Goal: Check status: Check status

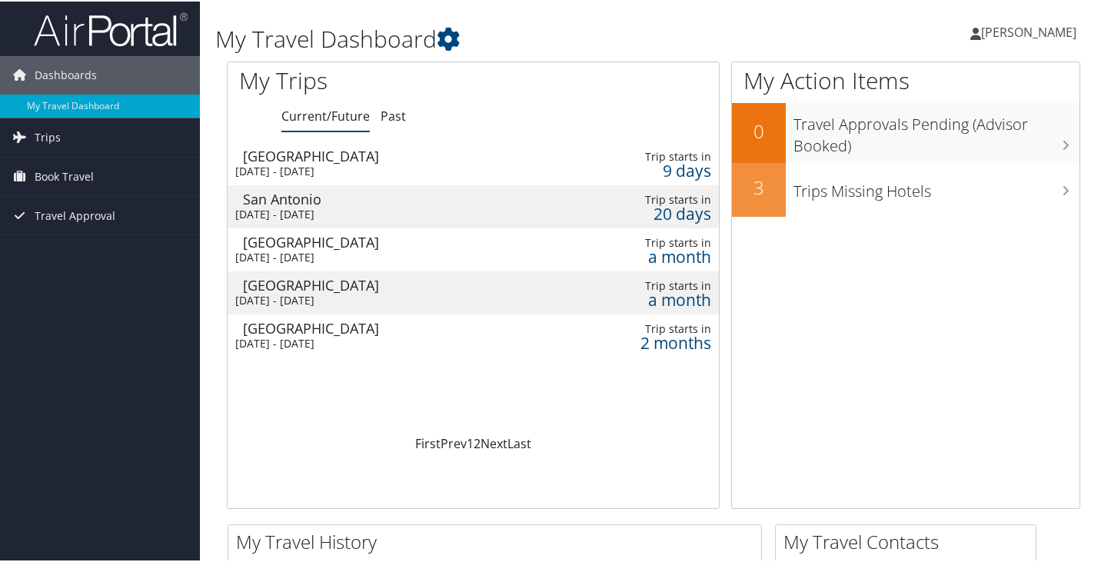
click at [277, 331] on div "West Palm Beach" at bounding box center [395, 327] width 305 height 14
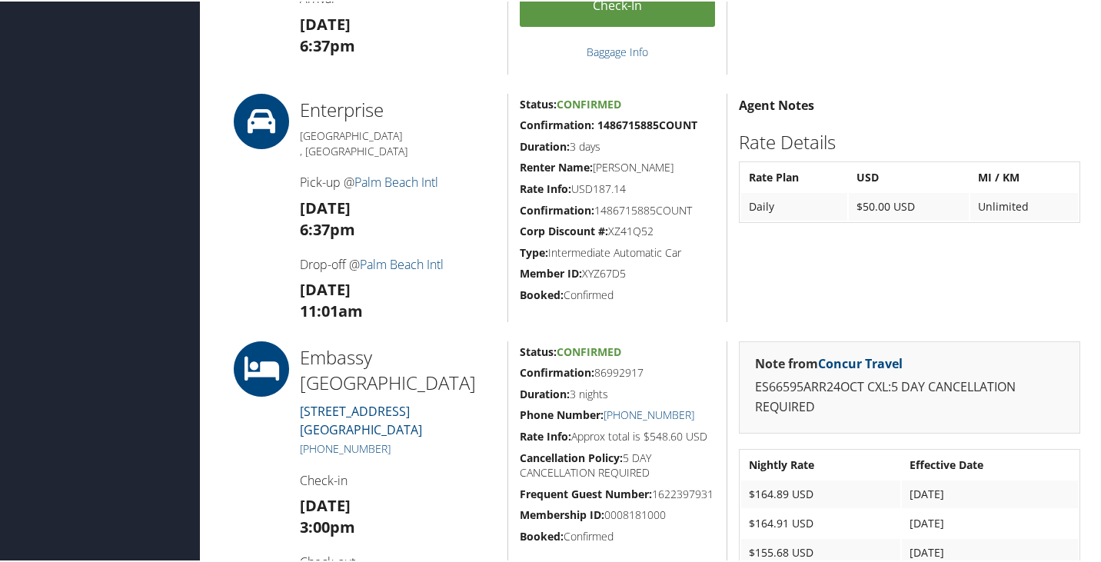
scroll to position [1153, 0]
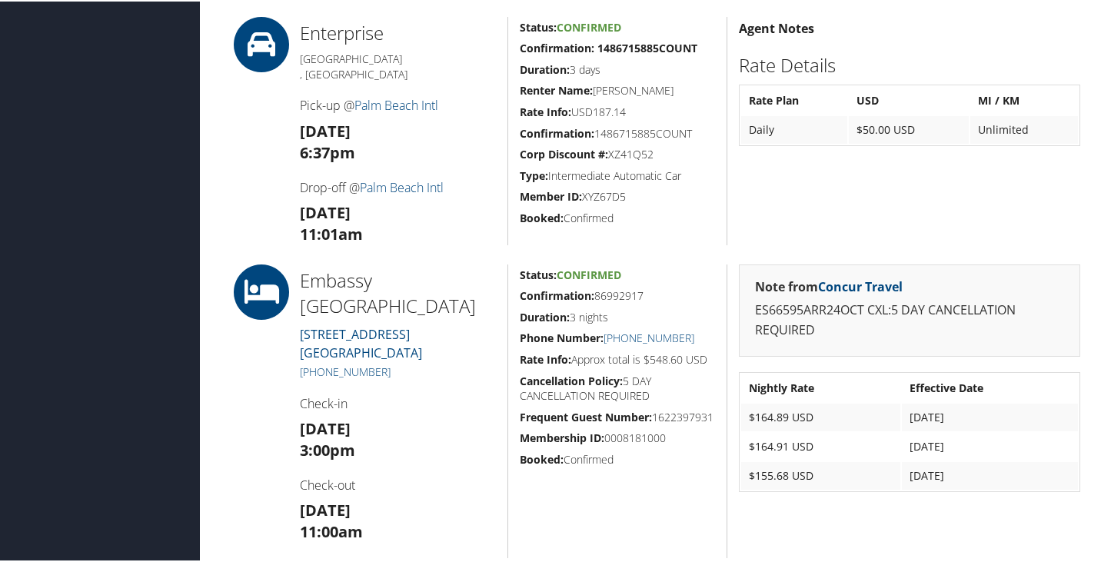
drag, startPoint x: 299, startPoint y: 272, endPoint x: 480, endPoint y: 352, distance: 197.6
click at [480, 352] on div "Embassy [GEOGRAPHIC_DATA] [STREET_ADDRESS] [PHONE_NUMBER] Check-in [DATE] 3:00p…" at bounding box center [397, 410] width 219 height 294
copy div "Embassy [GEOGRAPHIC_DATA] [STREET_ADDRESS]"
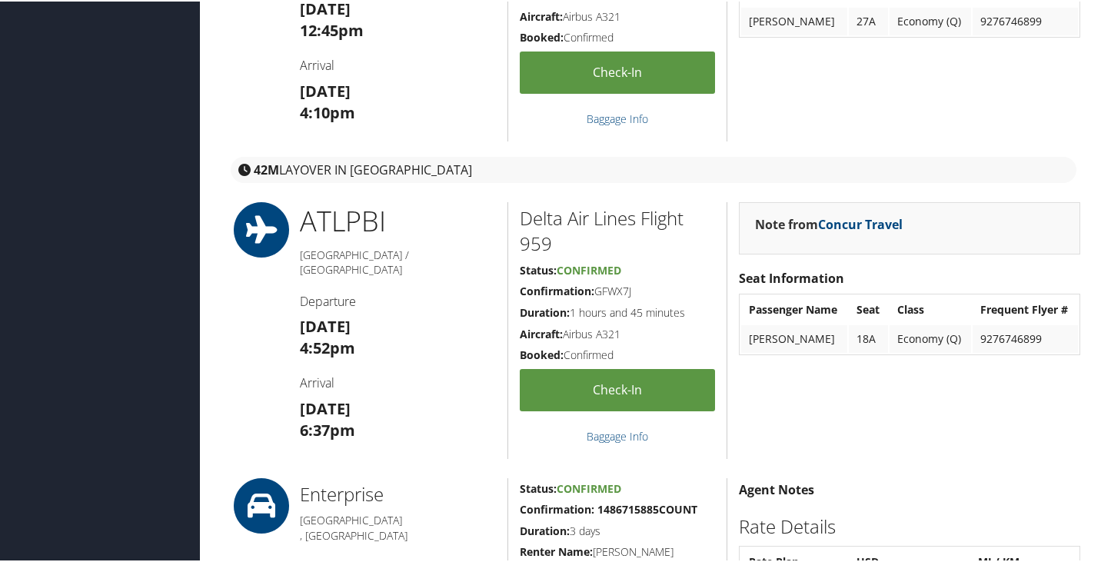
scroll to position [308, 0]
